Goal: Information Seeking & Learning: Understand process/instructions

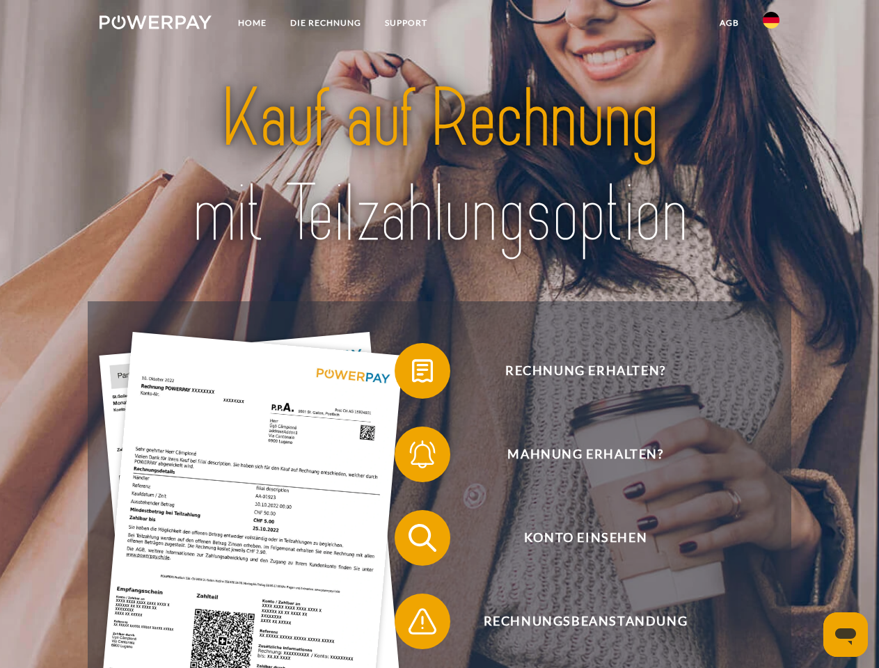
click at [155, 24] on img at bounding box center [156, 22] width 112 height 14
click at [771, 24] on img at bounding box center [771, 20] width 17 height 17
click at [729, 23] on link "agb" at bounding box center [729, 22] width 43 height 25
click at [412, 374] on span at bounding box center [402, 371] width 70 height 70
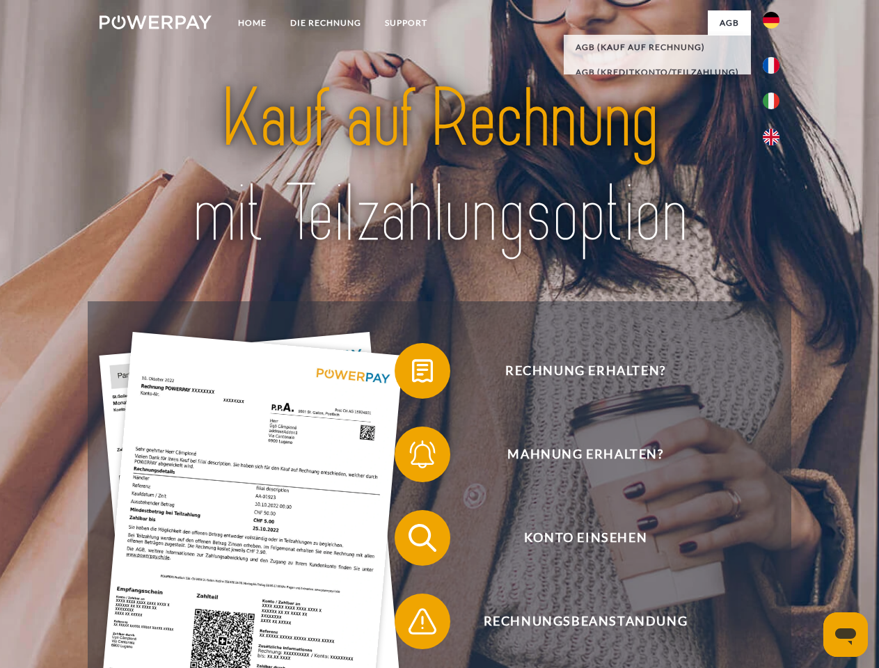
click at [412, 457] on span at bounding box center [402, 455] width 70 height 70
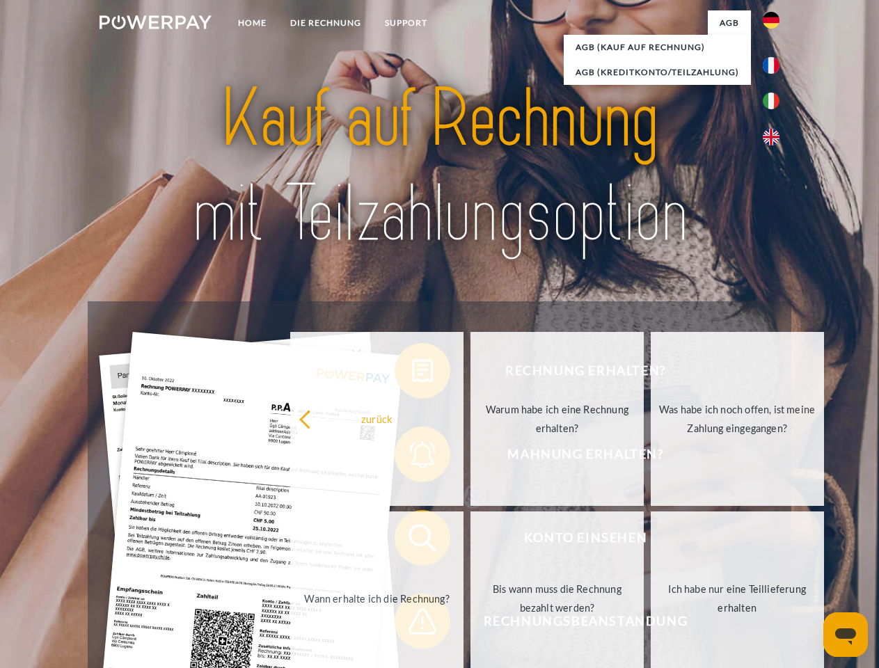
click at [470, 541] on link "Bis wann muss die Rechnung bezahlt werden?" at bounding box center [556, 599] width 173 height 174
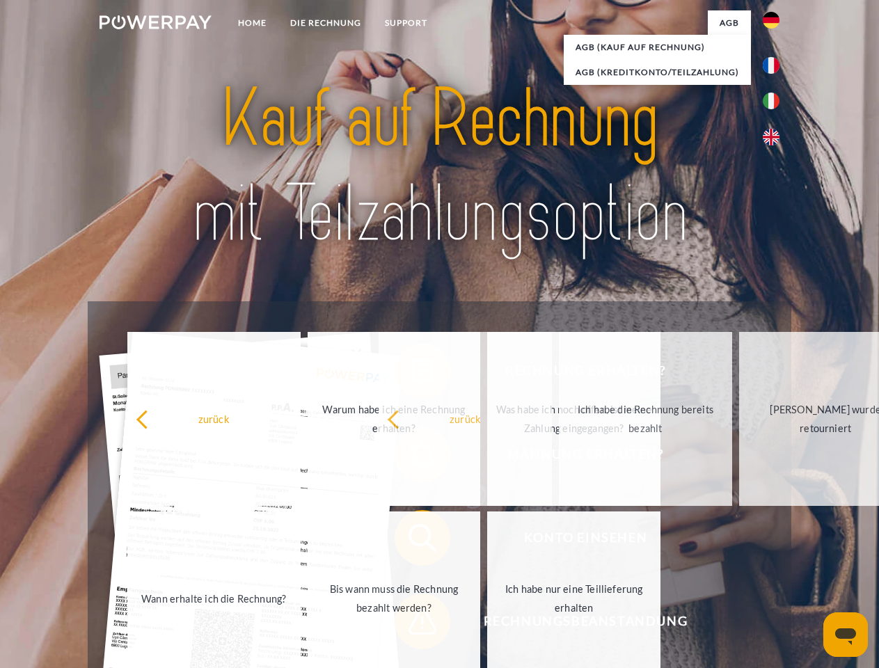
click at [412, 624] on span at bounding box center [402, 622] width 70 height 70
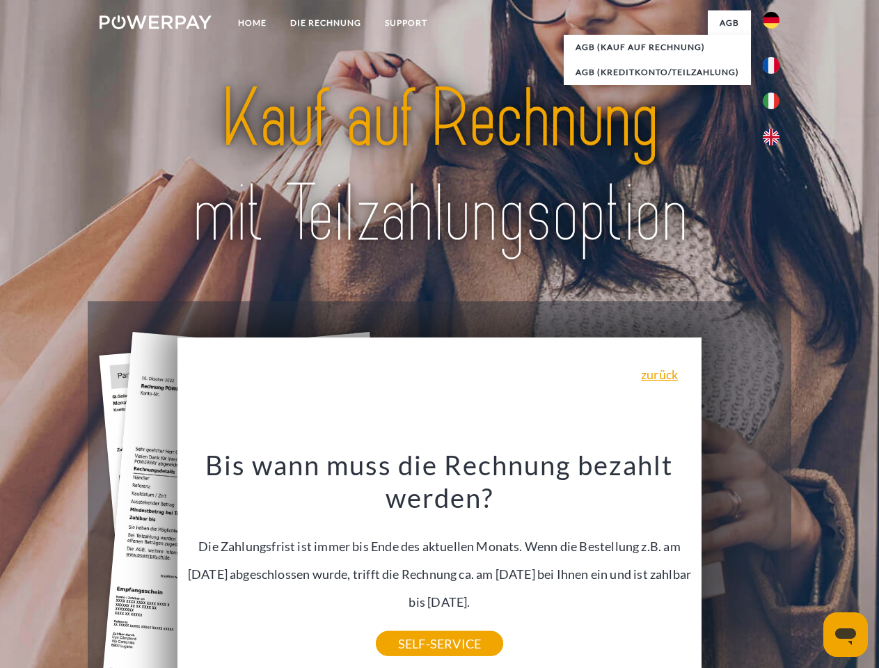
click at [846, 635] on icon "Messaging-Fenster öffnen" at bounding box center [845, 636] width 21 height 17
